Goal: Check status: Check status

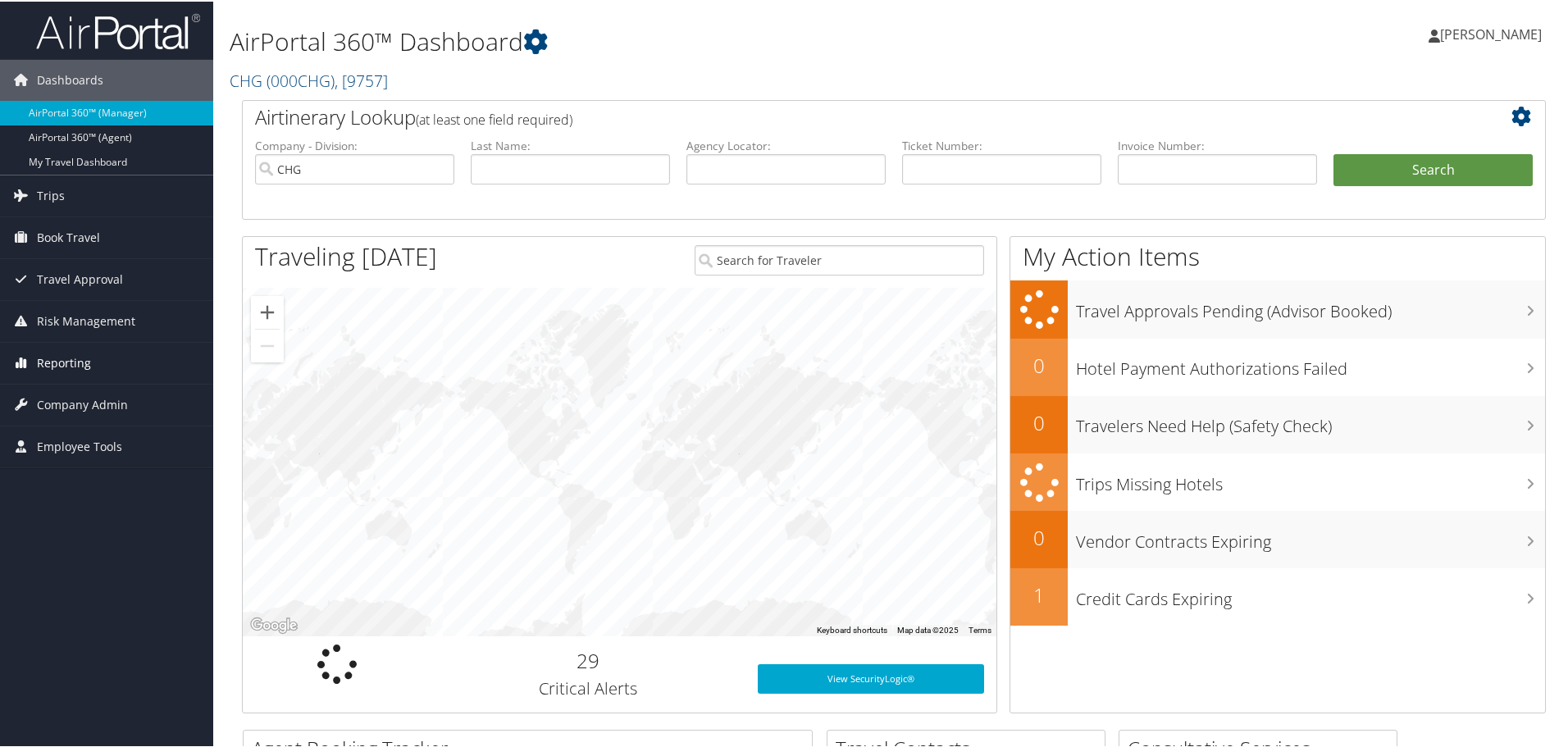
click at [49, 356] on span "Reporting" at bounding box center [63, 361] width 54 height 41
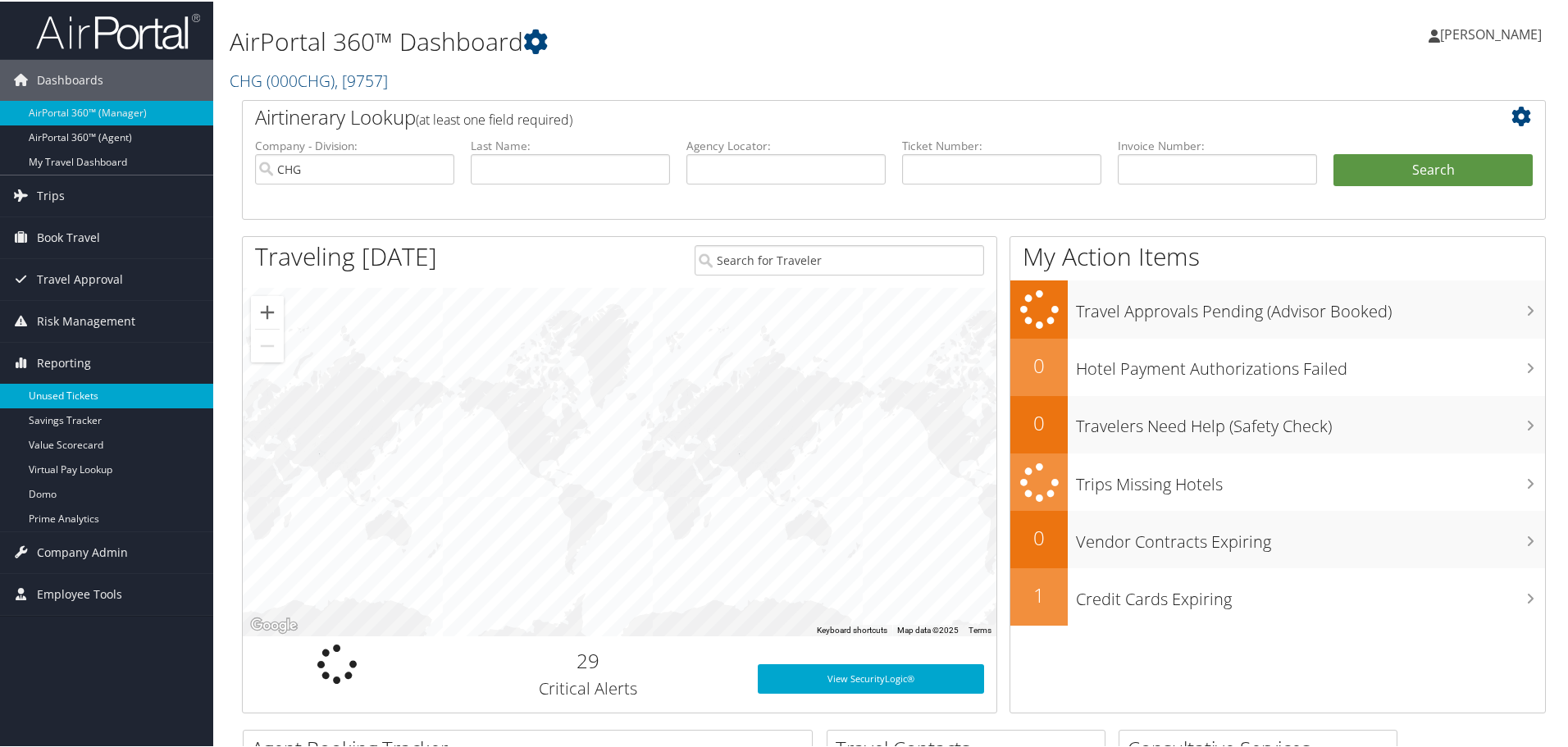
click at [46, 395] on link "Unused Tickets" at bounding box center [107, 394] width 214 height 25
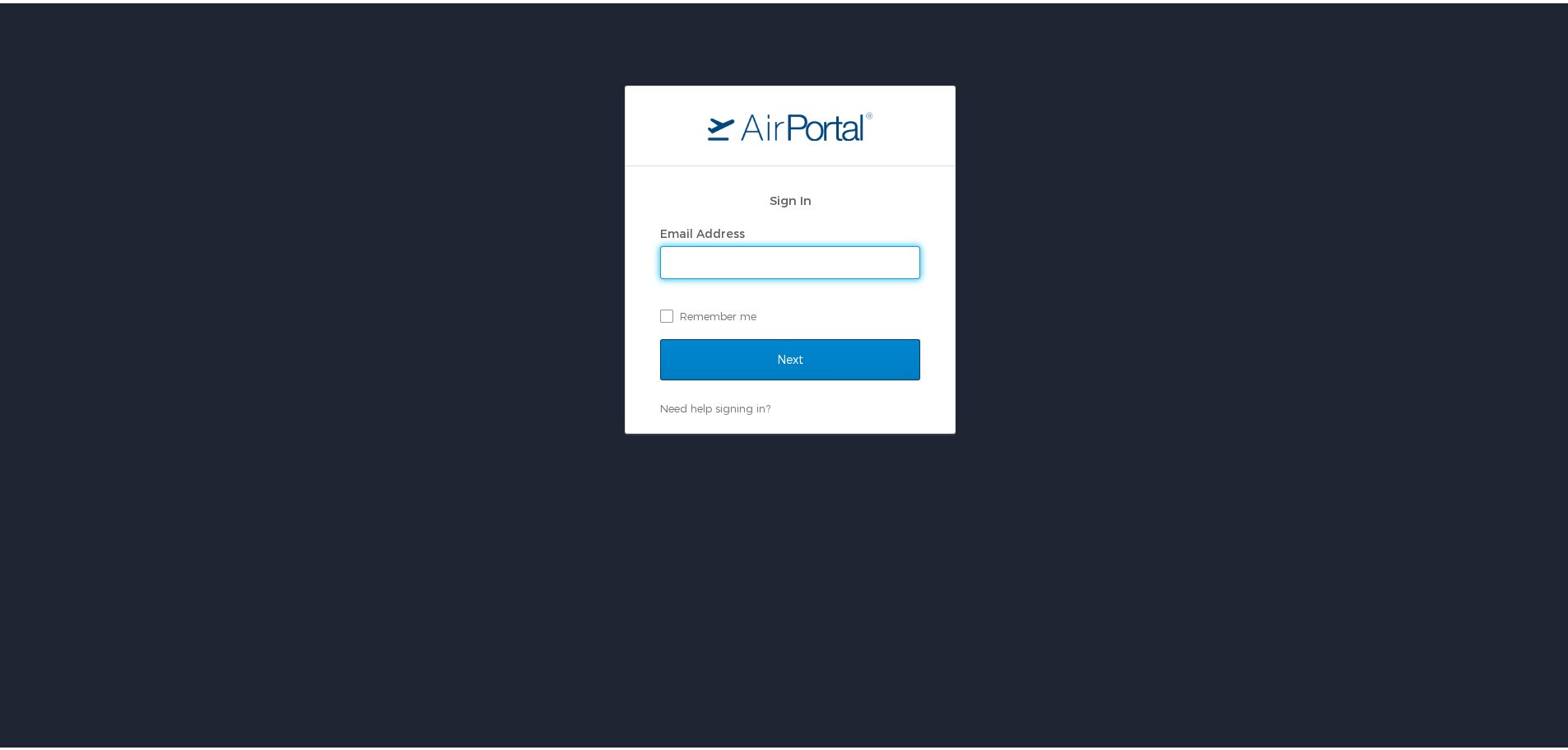
type input "[PERSON_NAME][EMAIL_ADDRESS][PERSON_NAME][DOMAIN_NAME]"
click at [861, 369] on input "Next" at bounding box center [790, 356] width 260 height 41
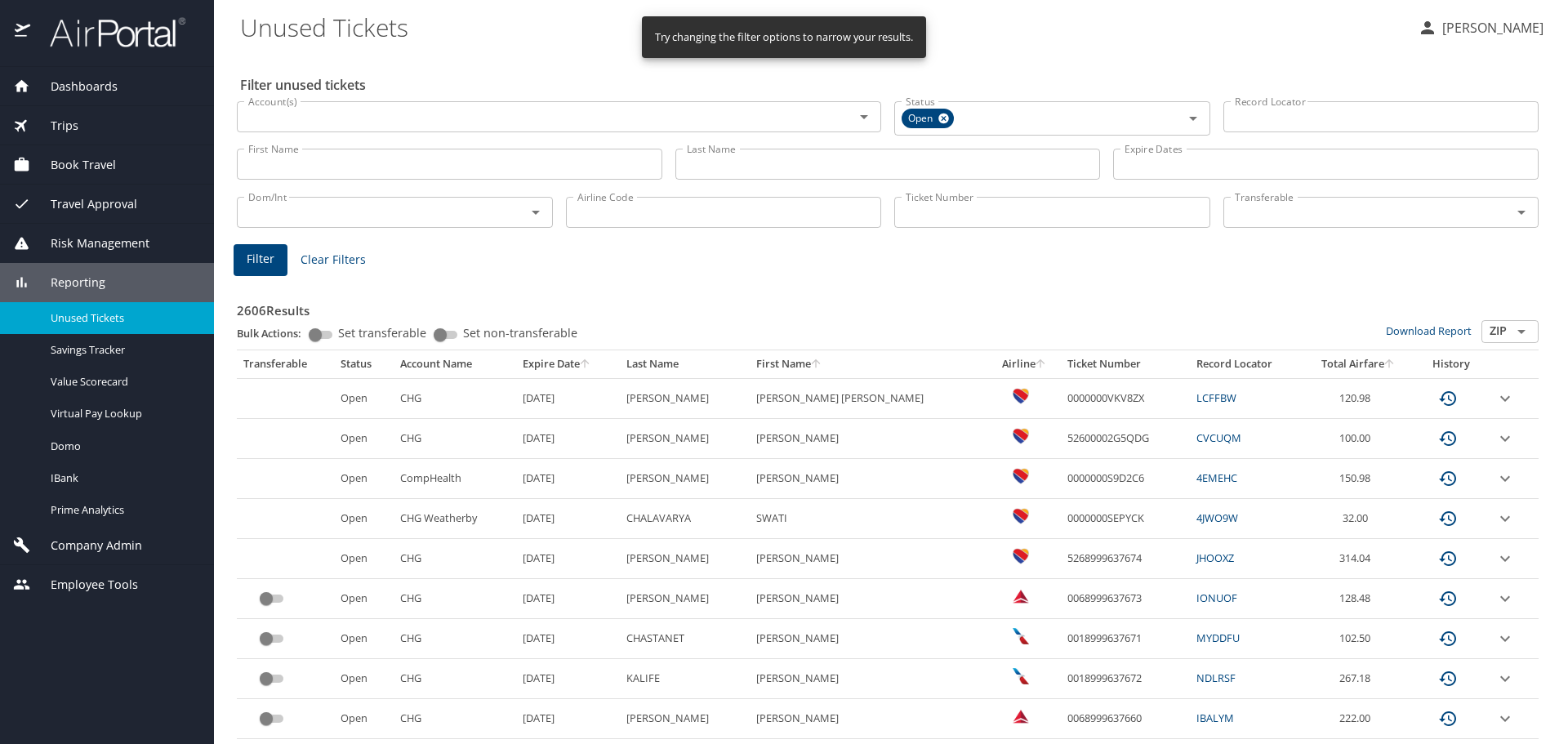
click at [604, 222] on input "Airline Code" at bounding box center [724, 213] width 316 height 31
type input "b6"
click at [261, 263] on span "Filter" at bounding box center [260, 259] width 28 height 20
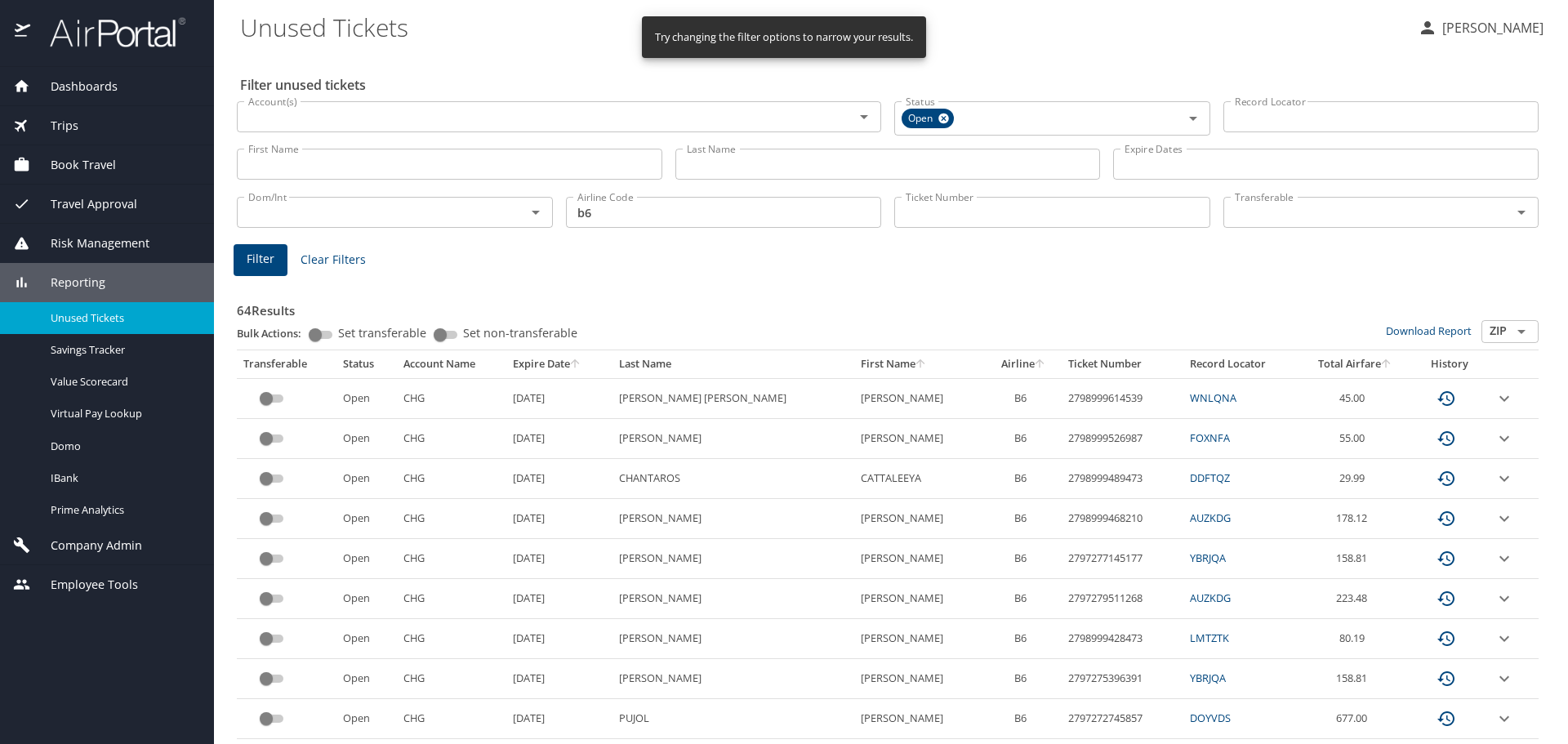
click at [580, 363] on icon "sort" at bounding box center [575, 363] width 9 height 9
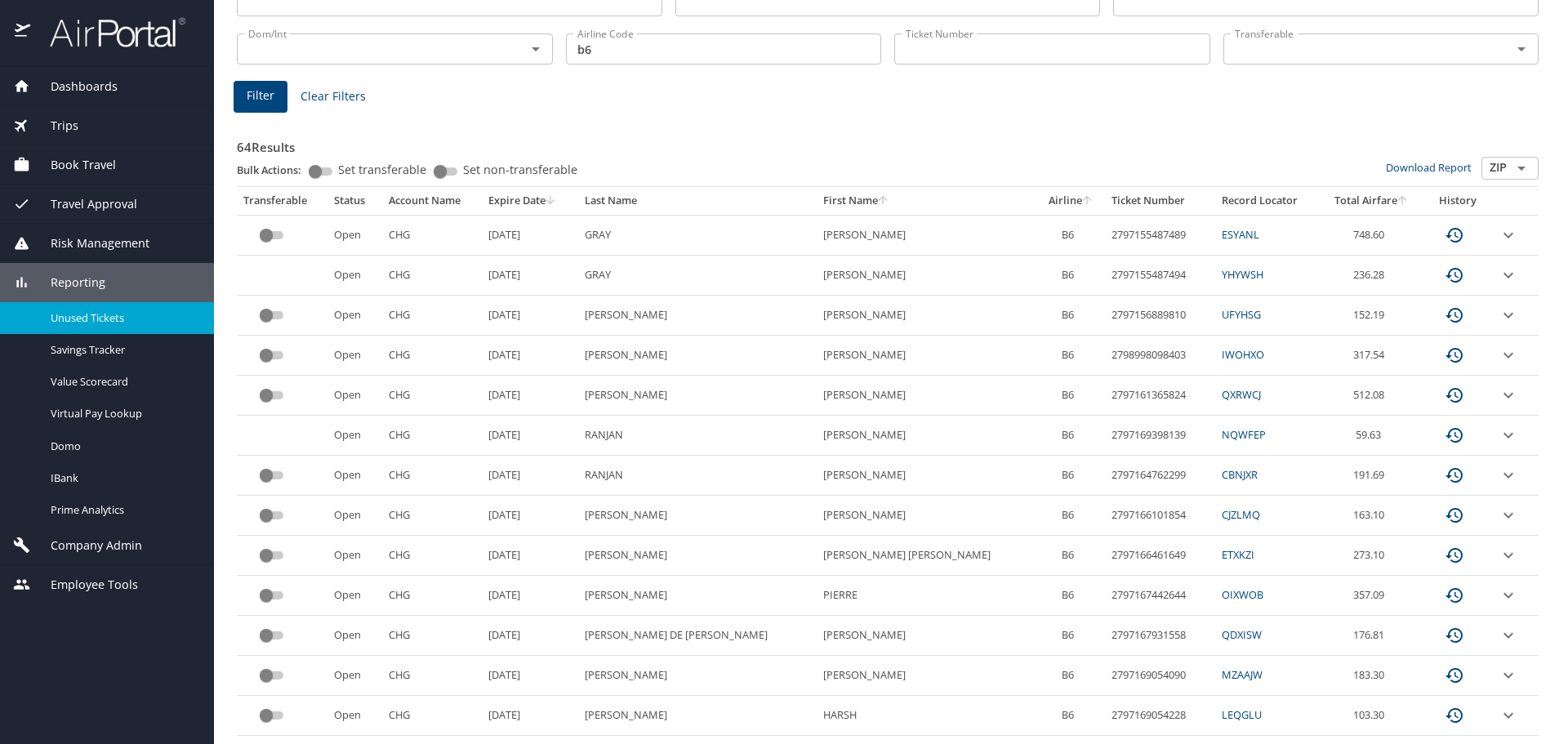
scroll to position [245, 0]
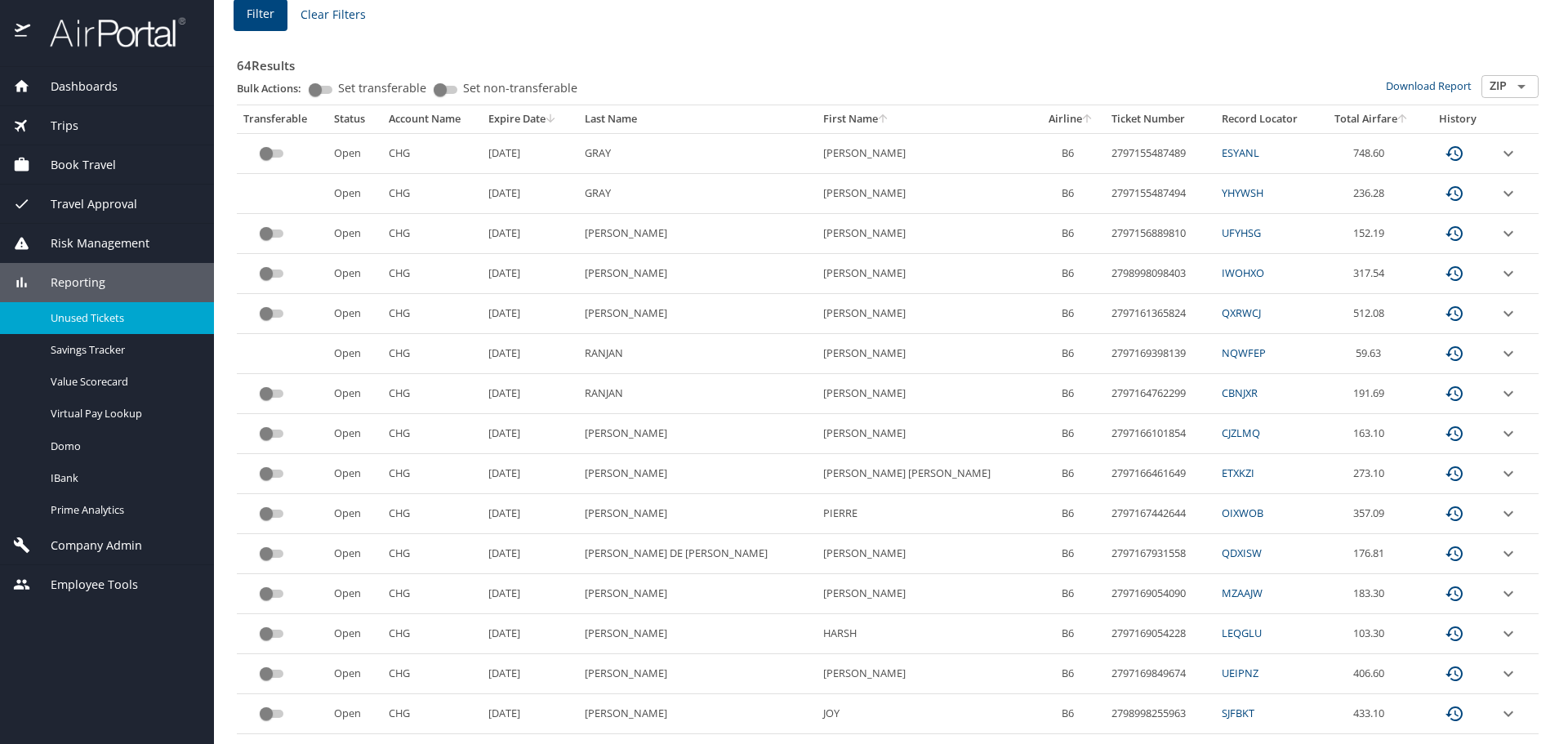
click at [1499, 677] on icon "expand row" at bounding box center [1509, 674] width 20 height 20
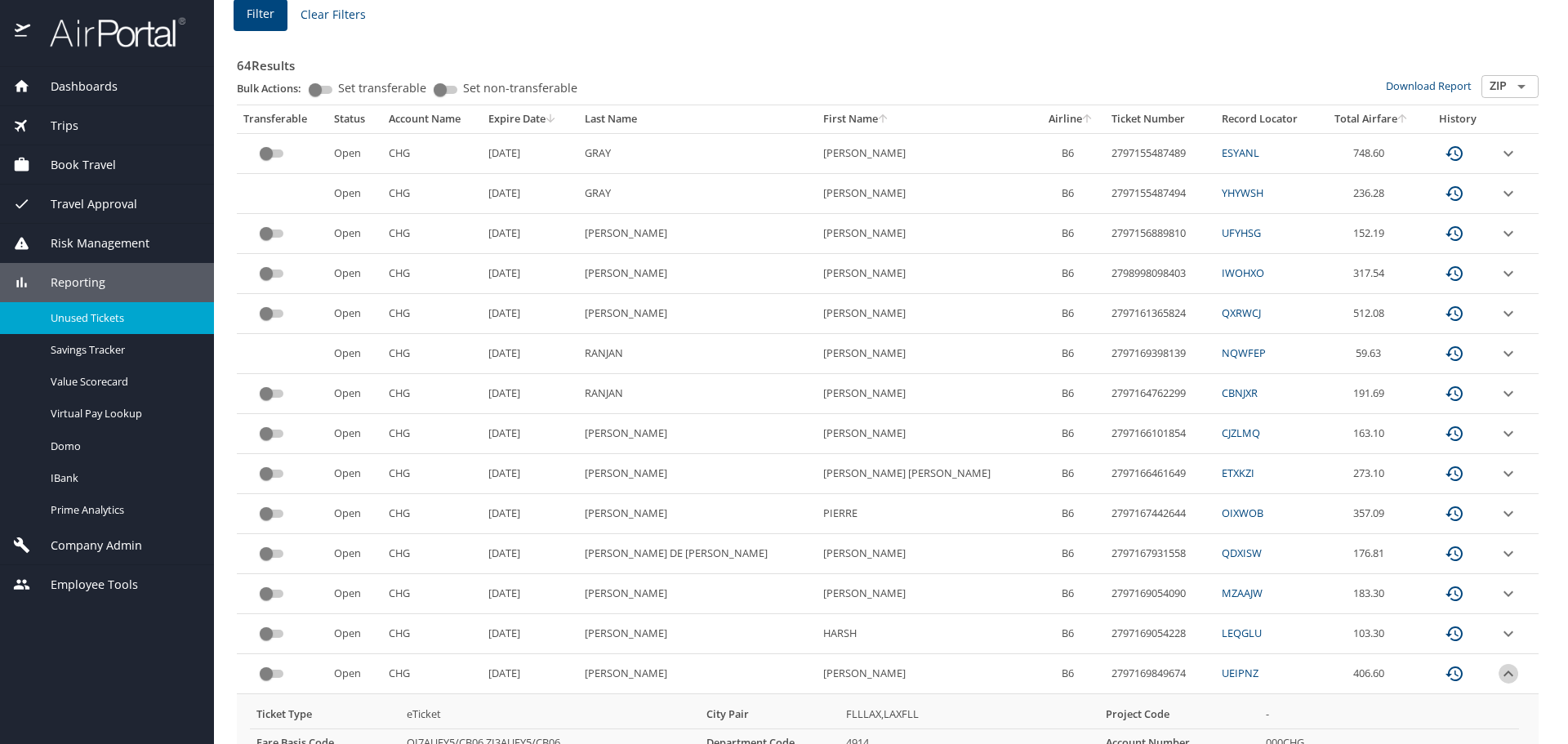
click at [1499, 677] on icon "expand row" at bounding box center [1509, 674] width 20 height 20
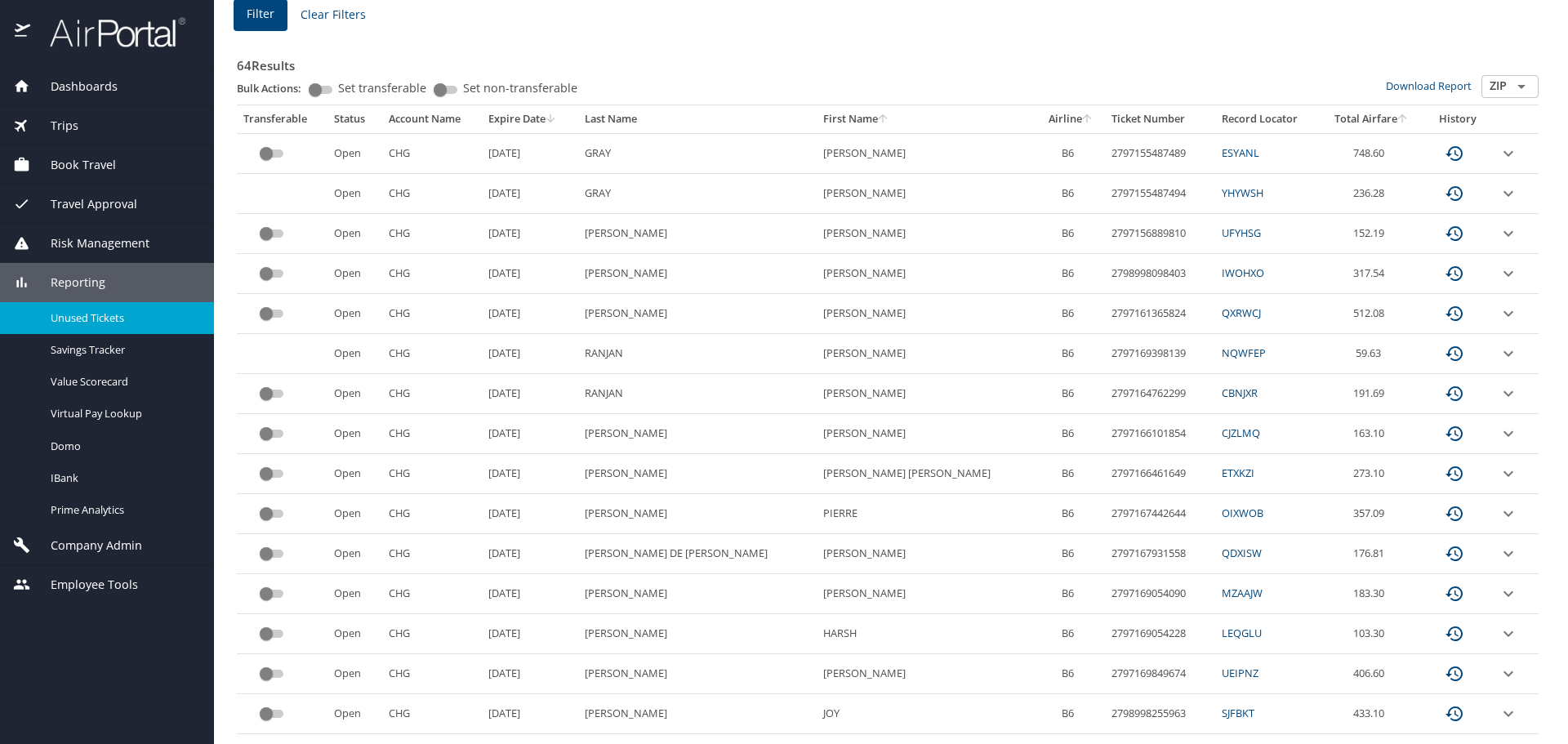
click at [1499, 276] on icon "expand row" at bounding box center [1509, 273] width 20 height 20
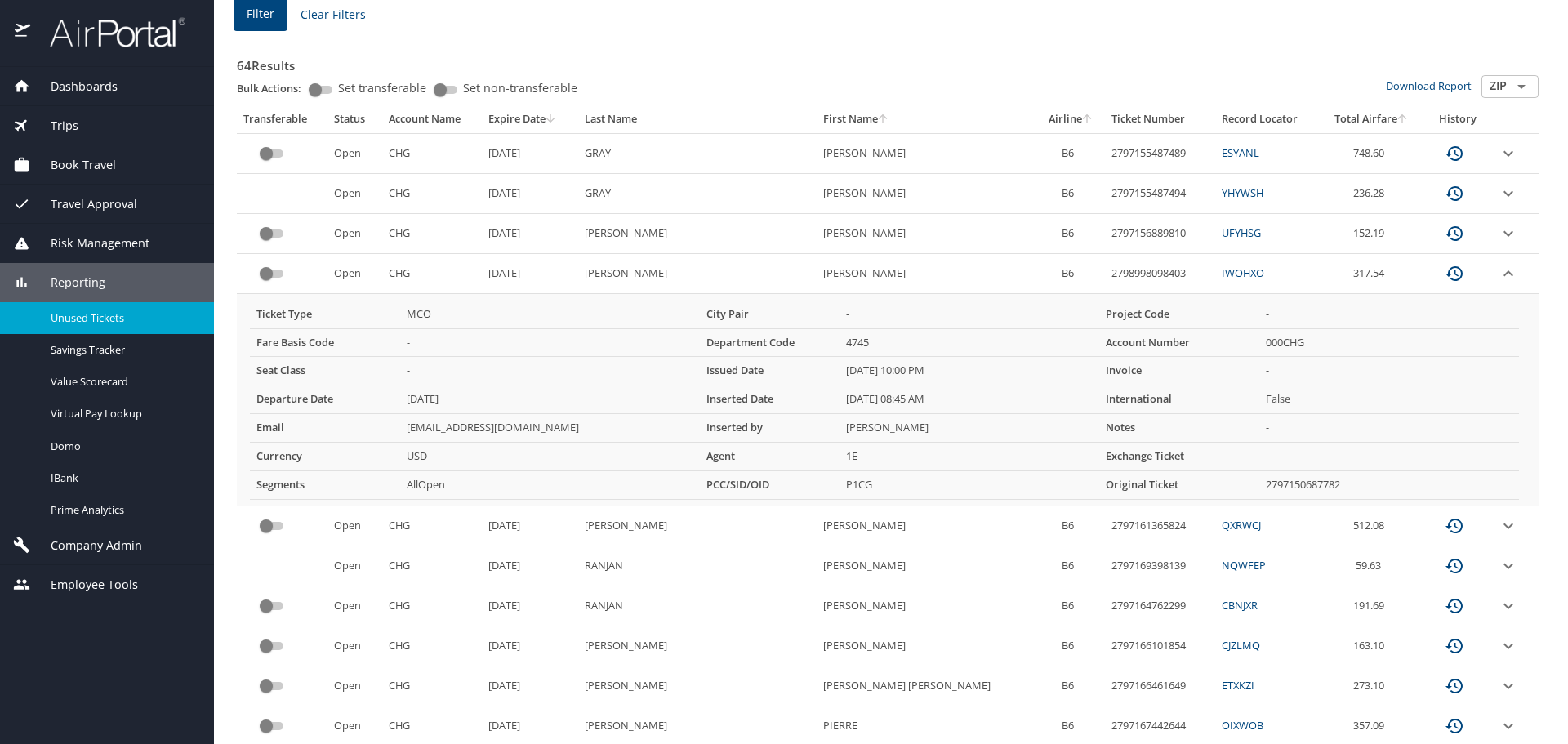
click at [1105, 274] on td "2798998098403" at bounding box center [1160, 273] width 110 height 40
copy td "2798998098403"
